Goal: Task Accomplishment & Management: Manage account settings

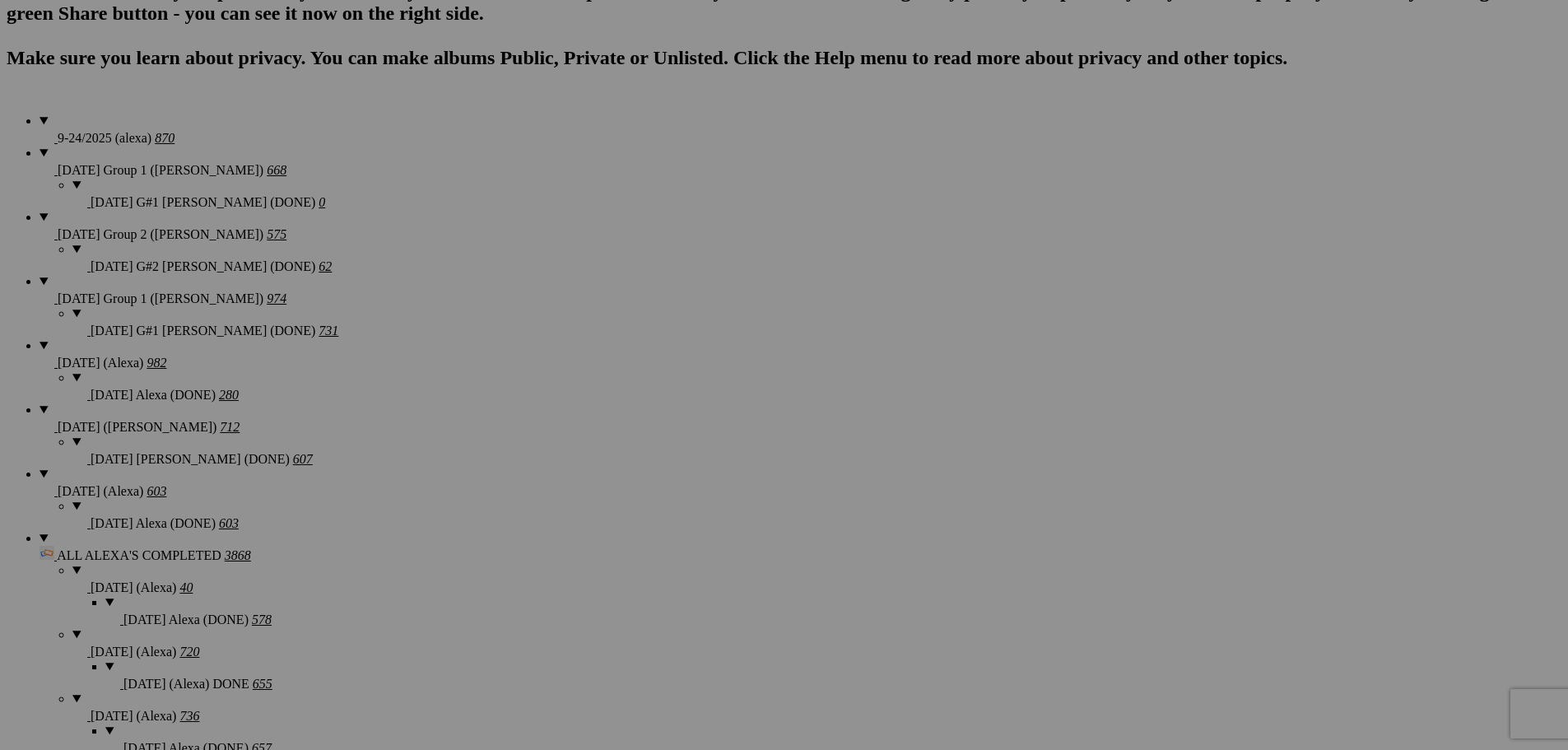
scroll to position [1152, 0]
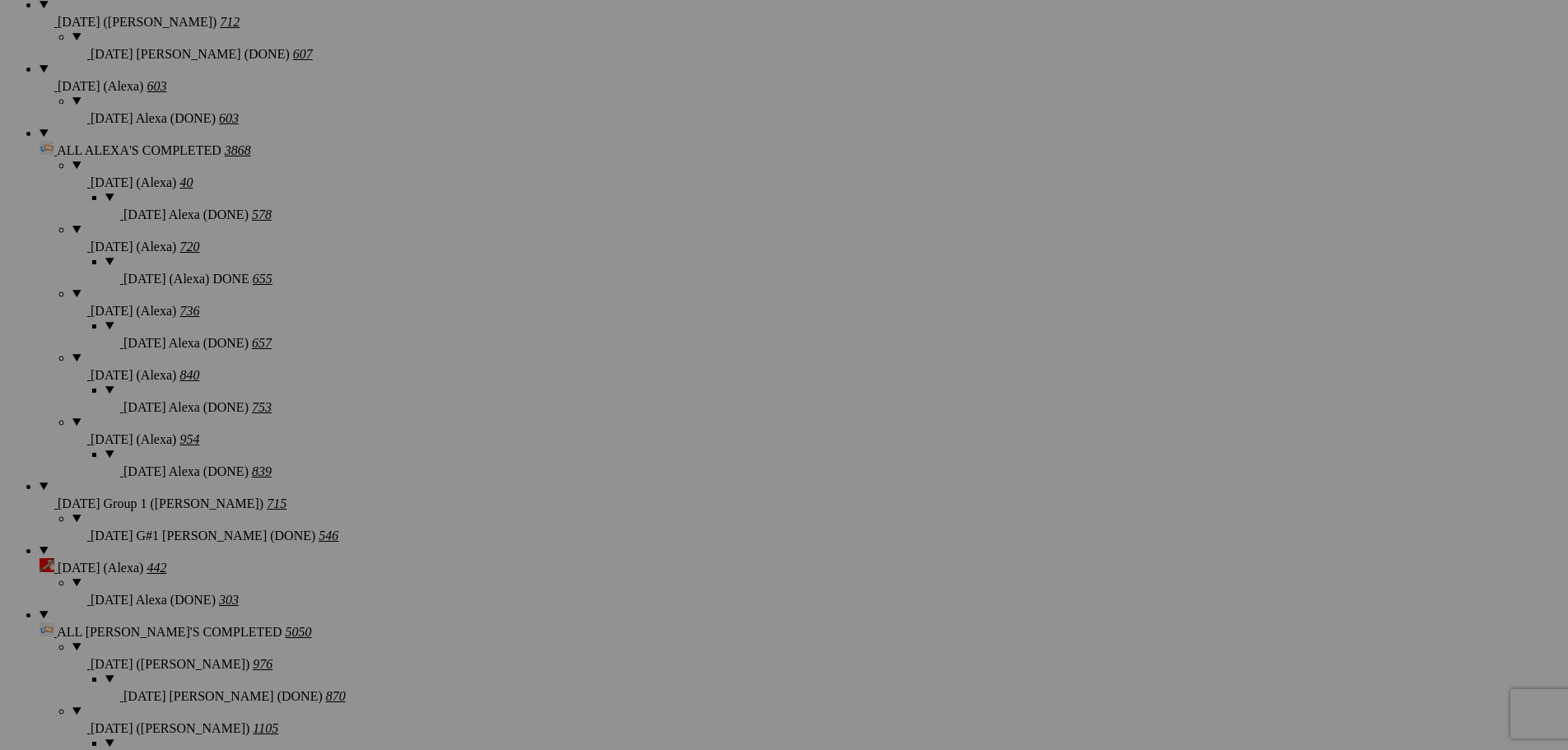
scroll to position [1564, 0]
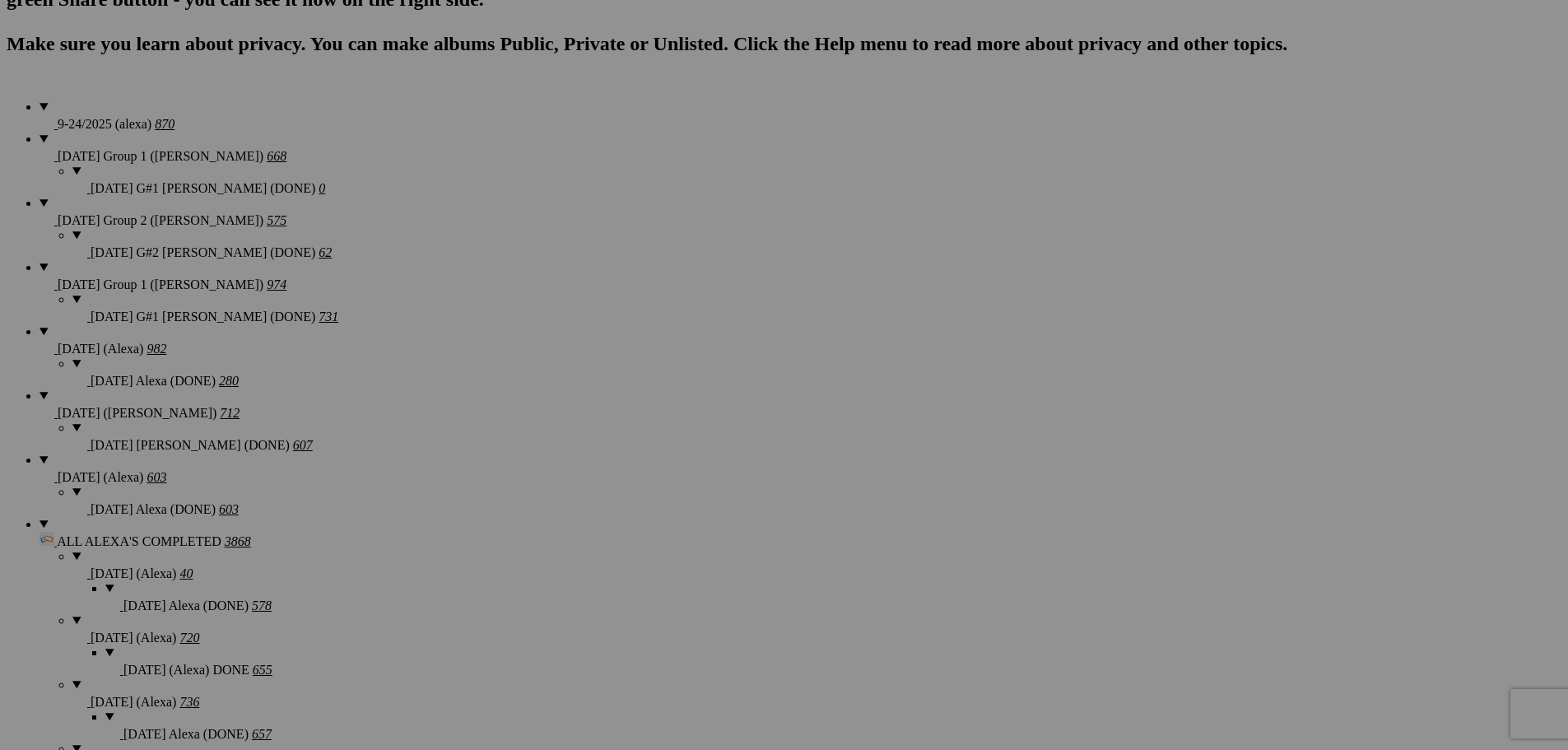
scroll to position [1070, 0]
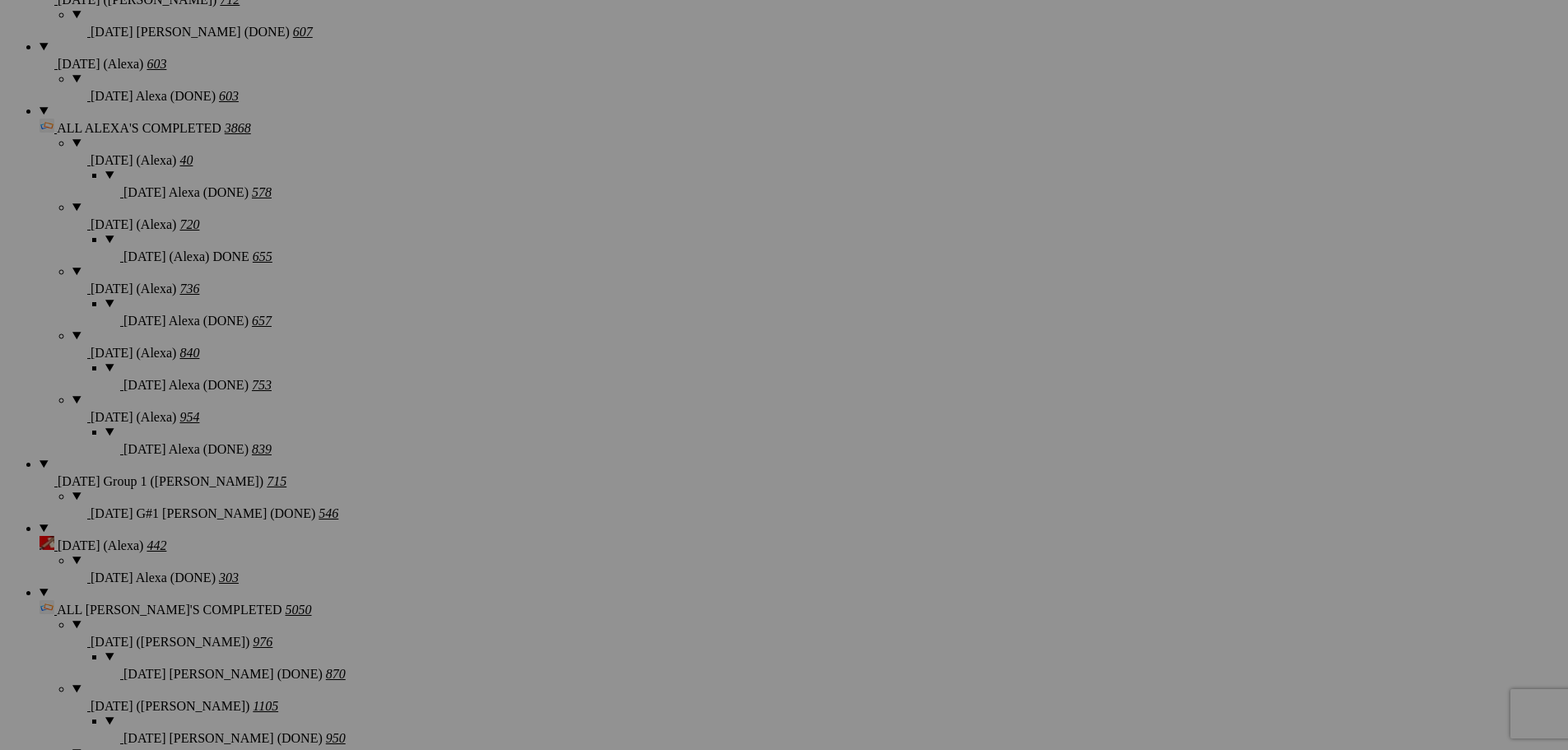
scroll to position [1646, 0]
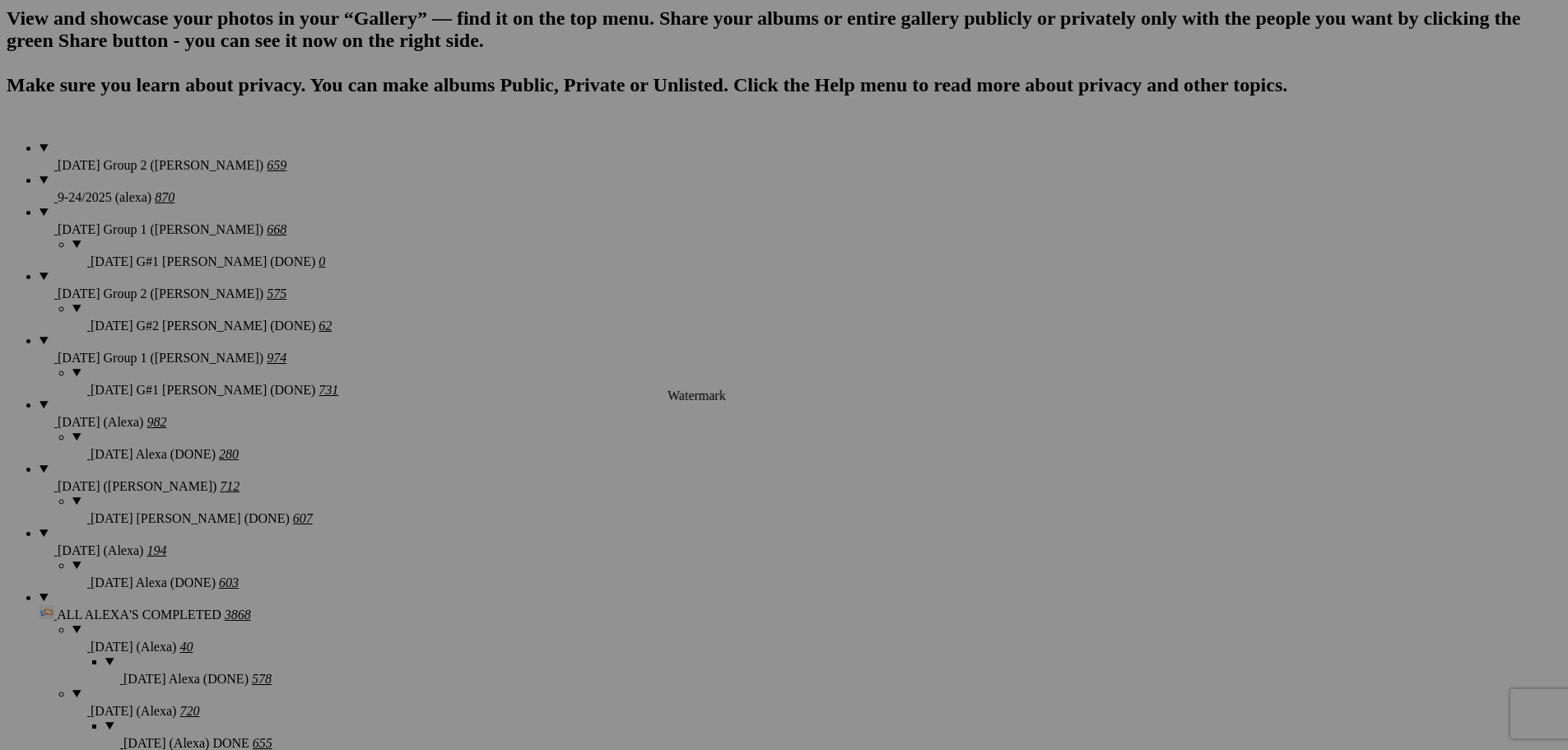
scroll to position [1235, 0]
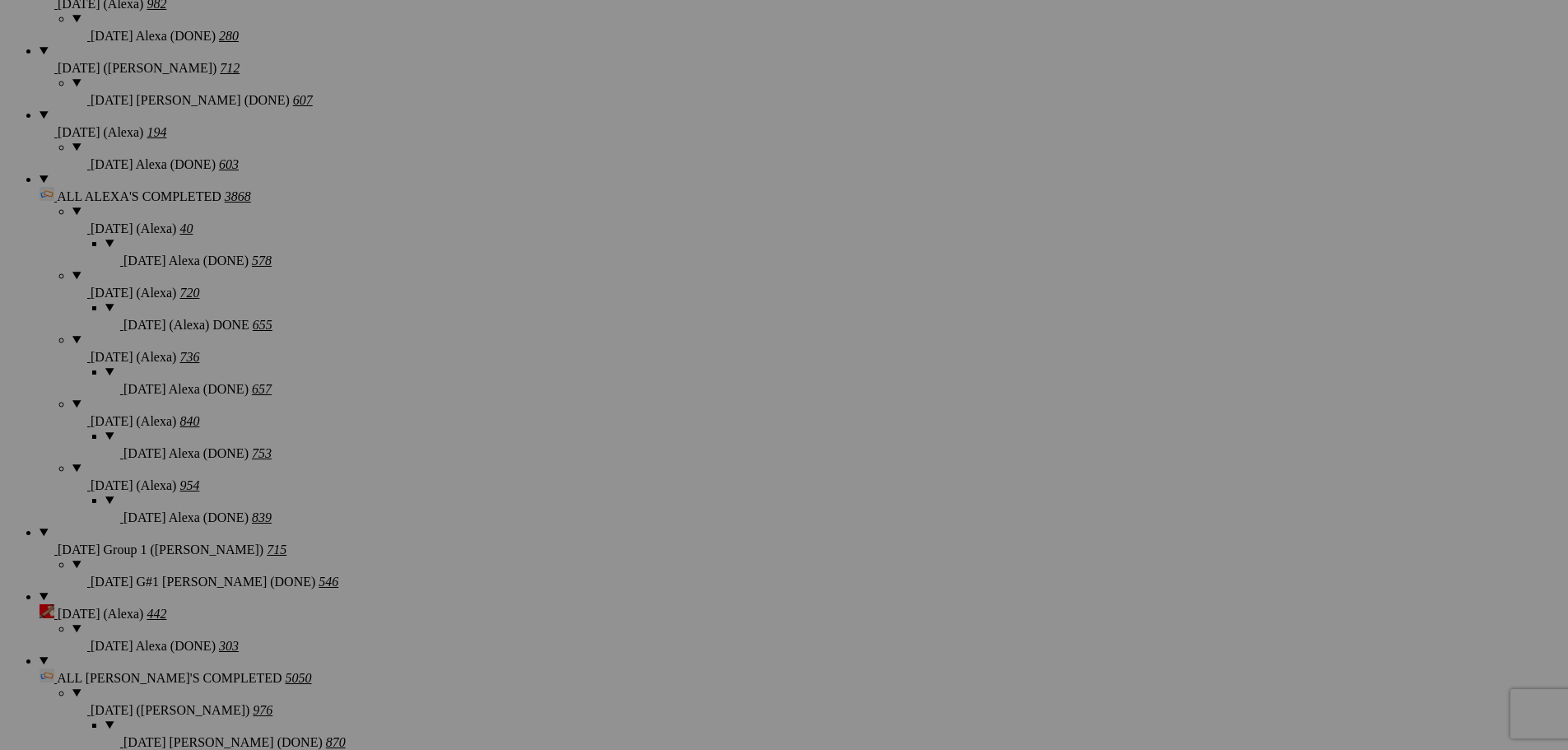
scroll to position [1564, 0]
